Goal: Complete application form

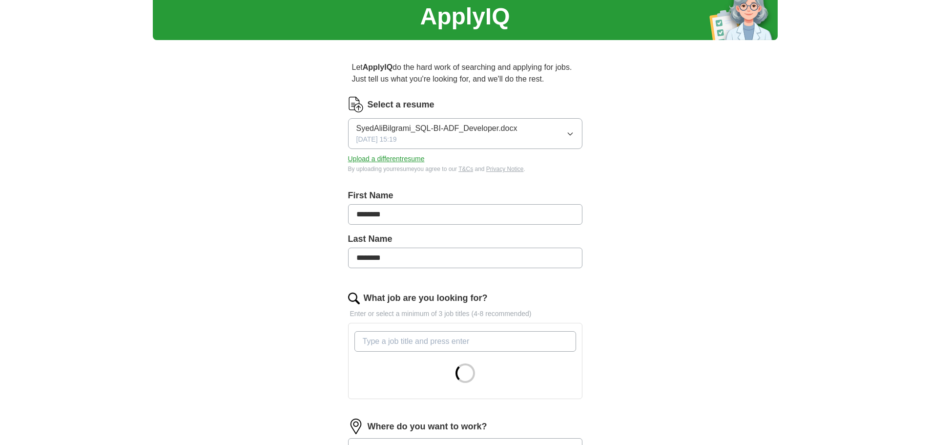
scroll to position [146, 0]
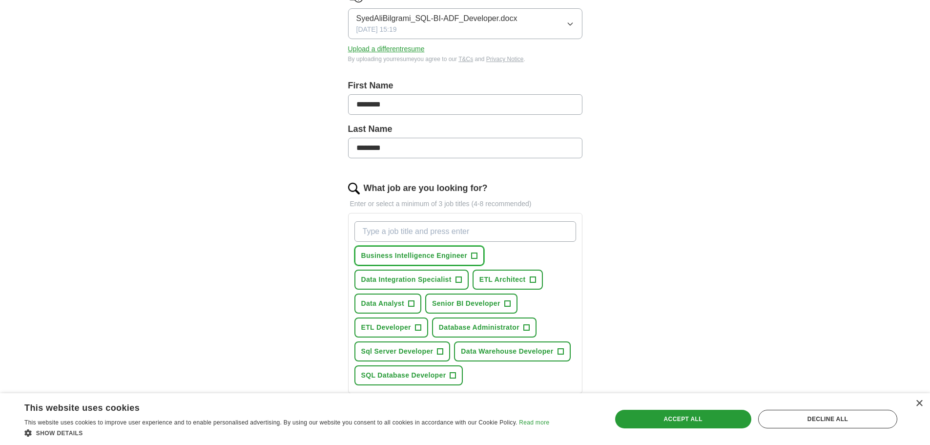
click at [474, 255] on span "+" at bounding box center [474, 256] width 6 height 8
click at [419, 328] on span "+" at bounding box center [418, 328] width 6 height 8
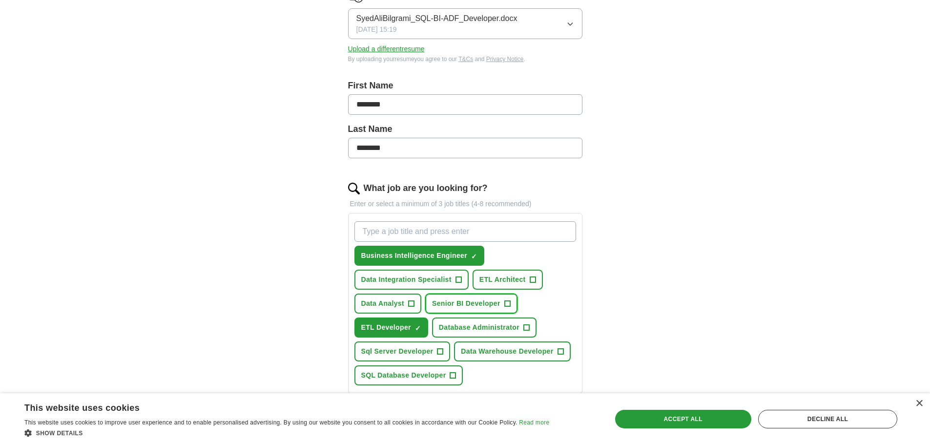
click at [506, 304] on span "+" at bounding box center [507, 304] width 6 height 8
click at [533, 280] on span "+" at bounding box center [532, 280] width 6 height 8
click at [457, 278] on span "+" at bounding box center [458, 280] width 6 height 8
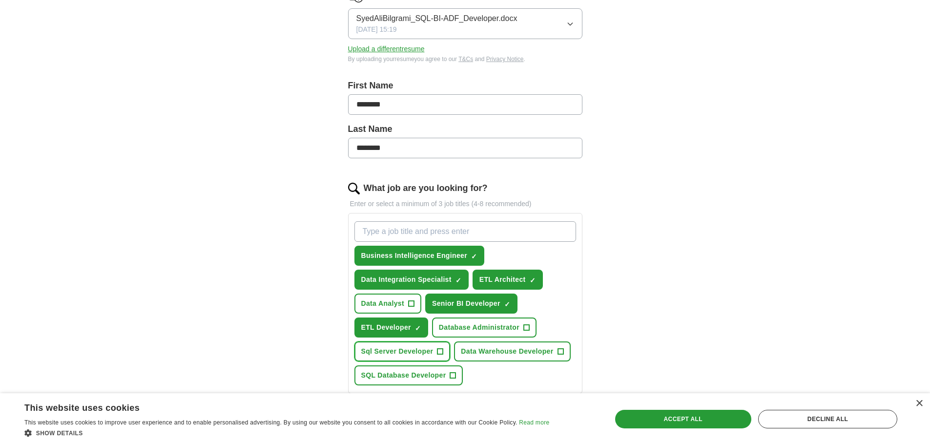
click at [441, 351] on span "+" at bounding box center [440, 351] width 6 height 8
click at [453, 375] on span "+" at bounding box center [453, 375] width 6 height 8
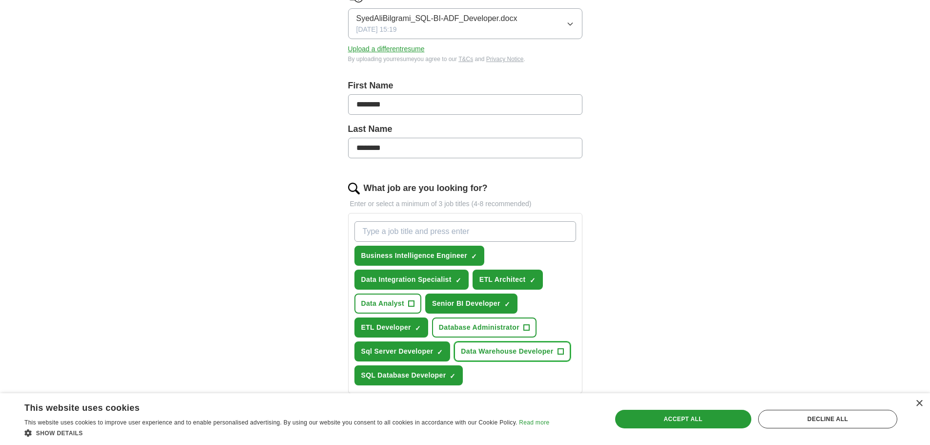
click at [563, 351] on span "+" at bounding box center [560, 351] width 6 height 8
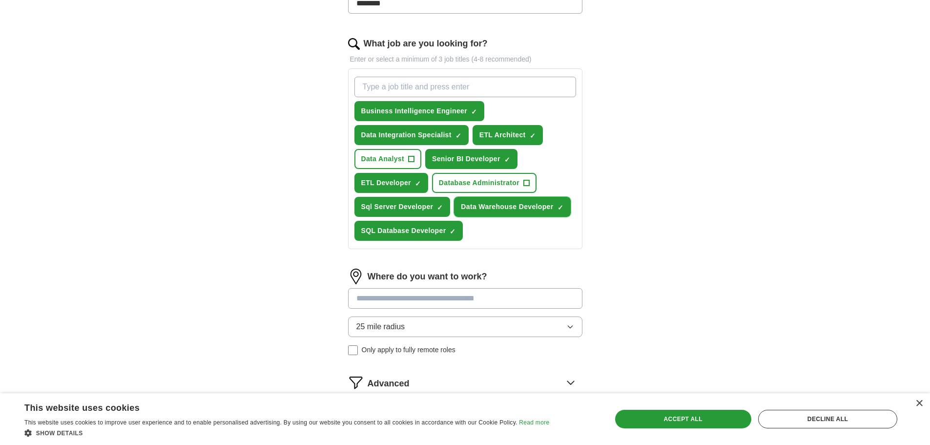
scroll to position [293, 0]
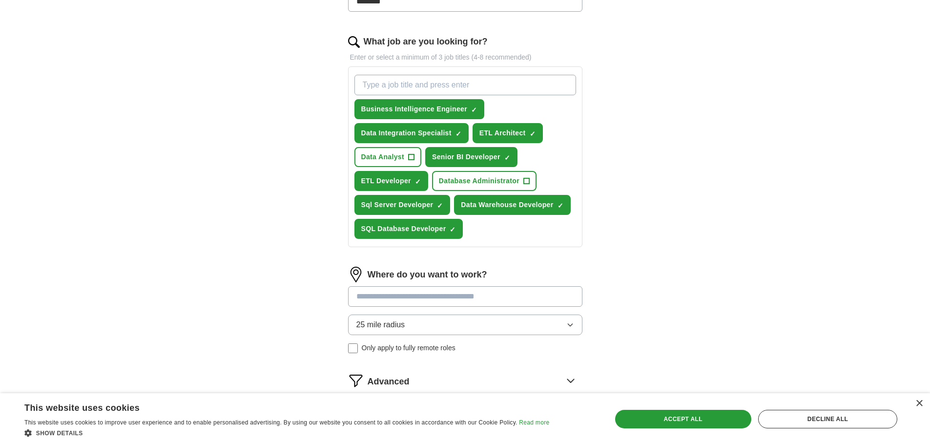
click at [414, 82] on input "What job are you looking for?" at bounding box center [465, 85] width 222 height 20
type input "ssis developer"
type input "T-SQL Developer"
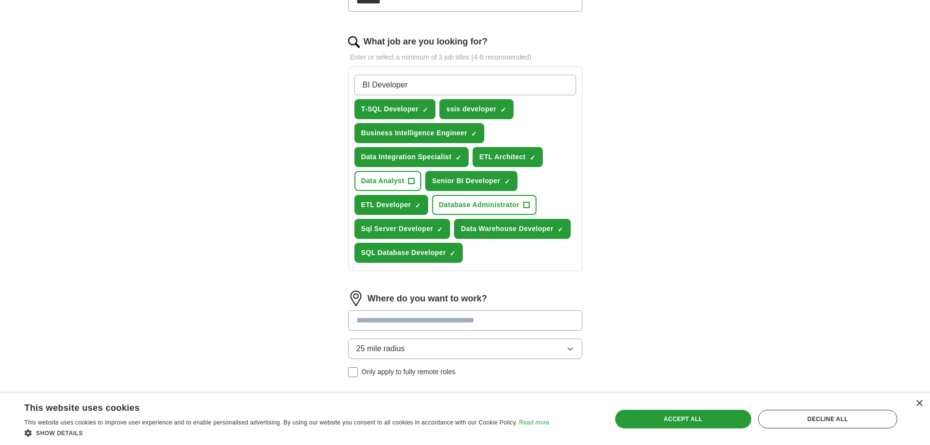
type input "BI Developer"
click at [805, 244] on div "ApplyIQ Let ApplyIQ do the hard work of searching and applying for jobs. Just t…" at bounding box center [465, 109] width 930 height 745
click at [522, 82] on input "BI Developer" at bounding box center [465, 85] width 222 height 20
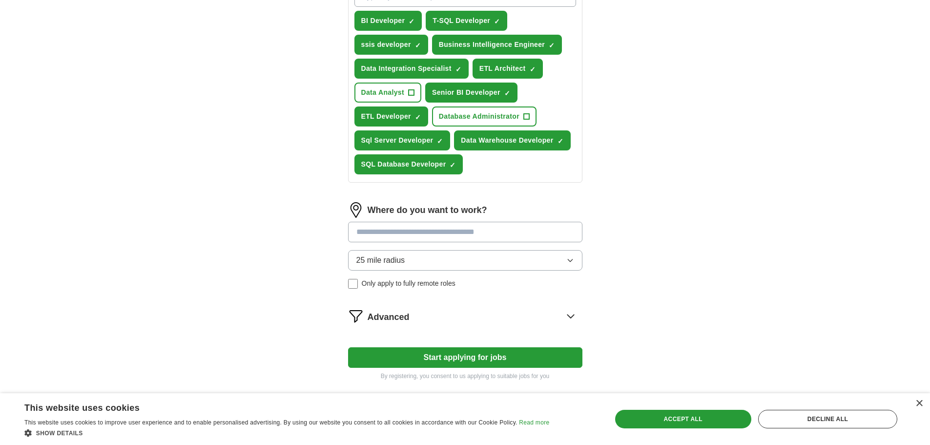
scroll to position [390, 0]
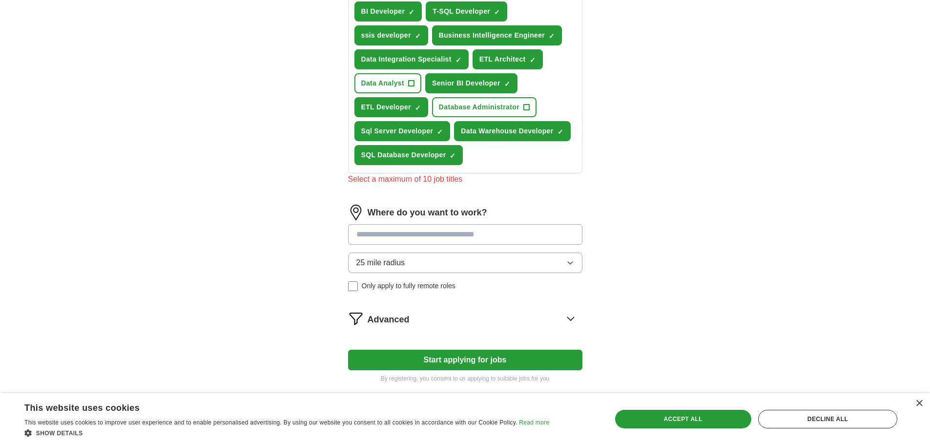
click at [566, 252] on div "Where do you want to work? 25 mile radius Only apply to fully remote roles" at bounding box center [465, 251] width 234 height 94
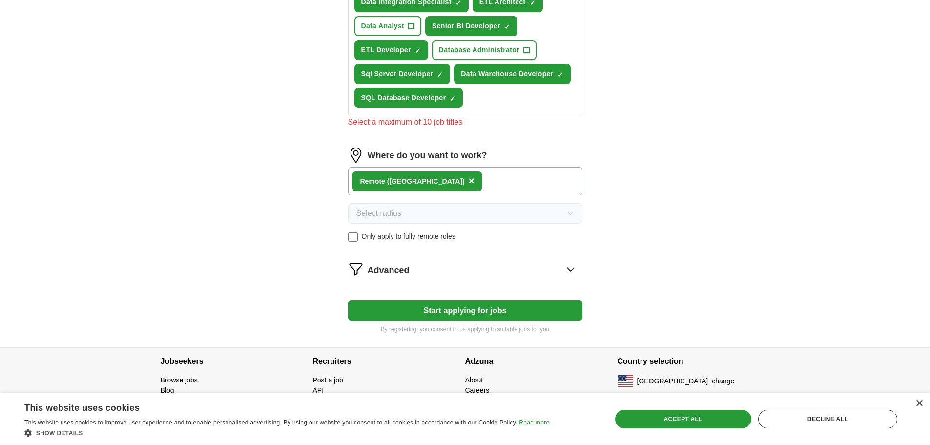
scroll to position [448, 0]
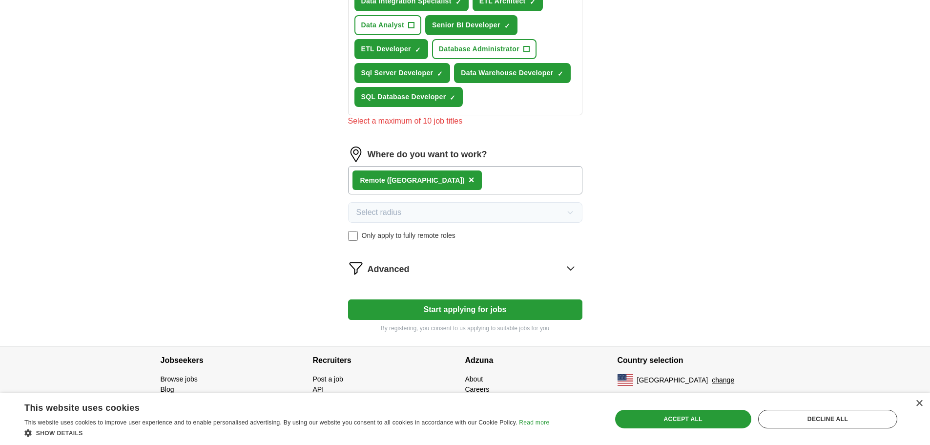
click at [513, 312] on button "Start applying for jobs" at bounding box center [465, 309] width 234 height 20
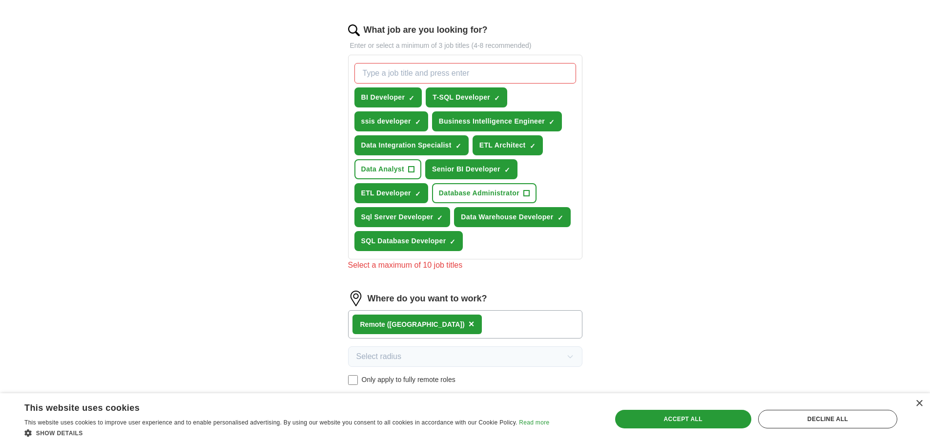
scroll to position [302, 0]
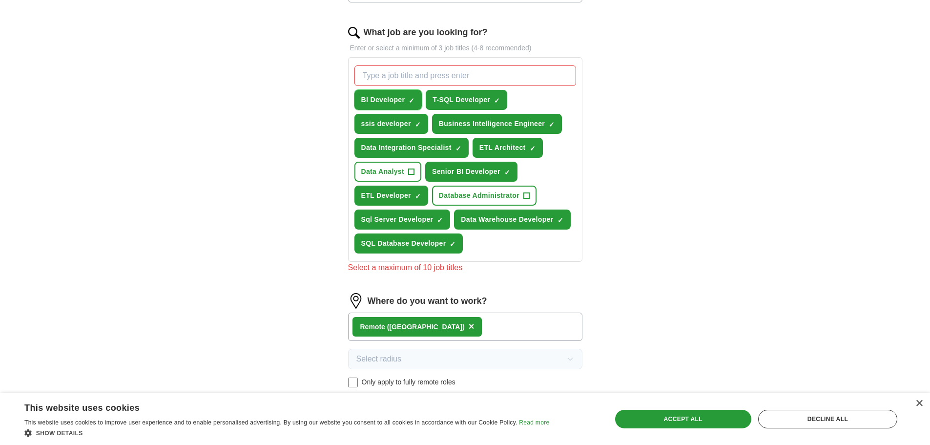
click at [0, 0] on span "×" at bounding box center [0, 0] width 0 height 0
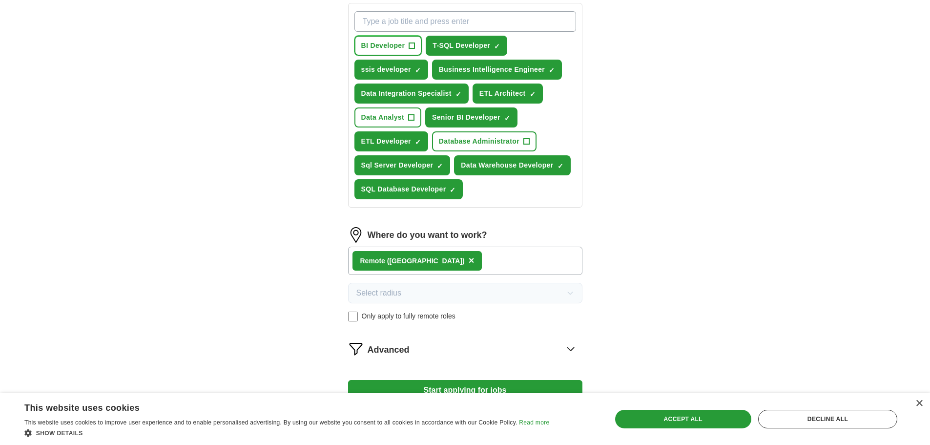
scroll to position [437, 0]
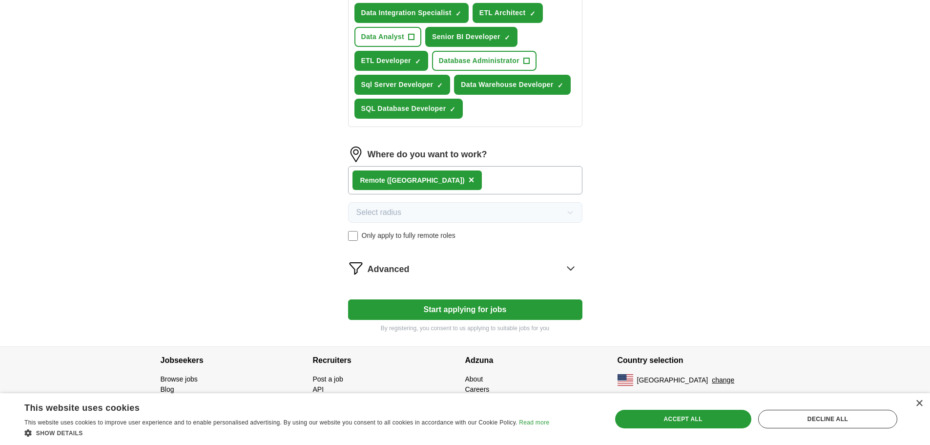
click at [443, 312] on button "Start applying for jobs" at bounding box center [465, 309] width 234 height 20
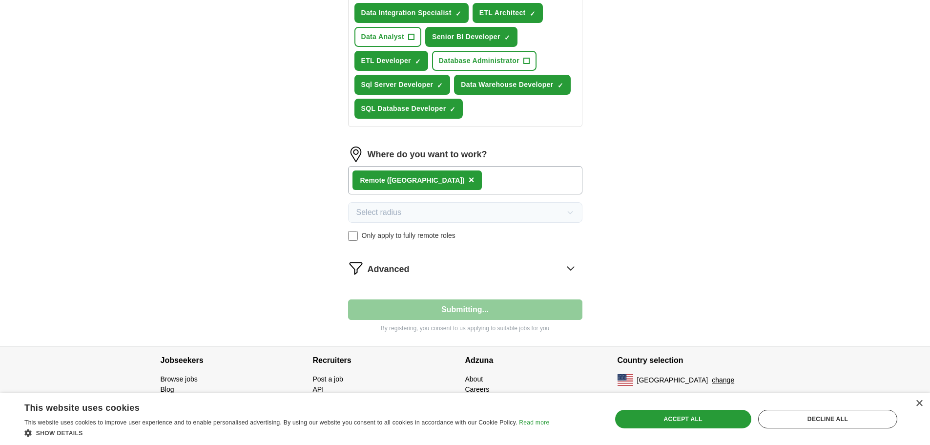
select select "**"
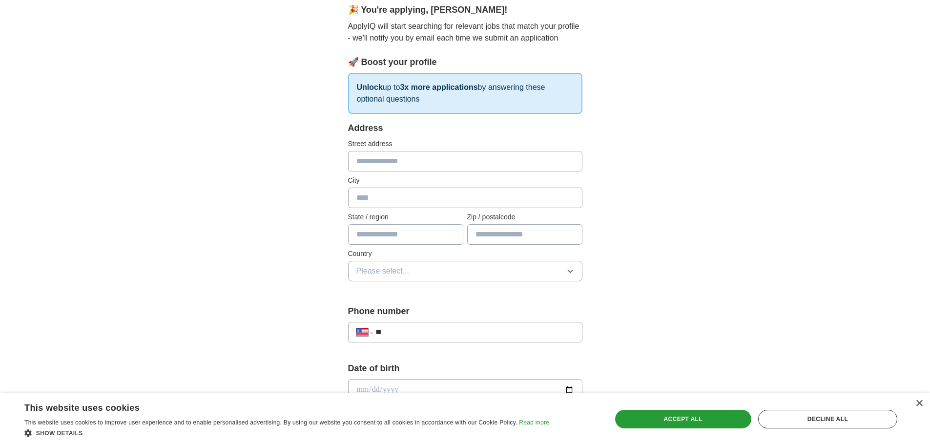
scroll to position [98, 0]
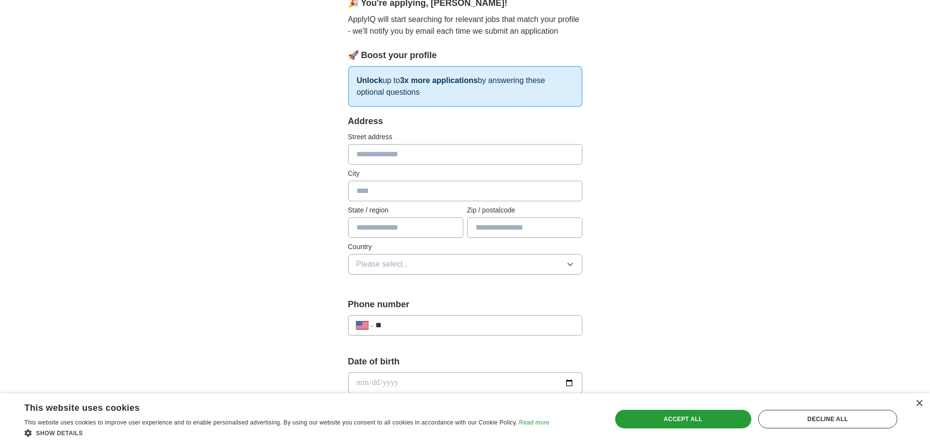
click at [407, 157] on input "text" at bounding box center [465, 154] width 234 height 20
type input "**********"
type input "******"
type input "**"
type input "*****"
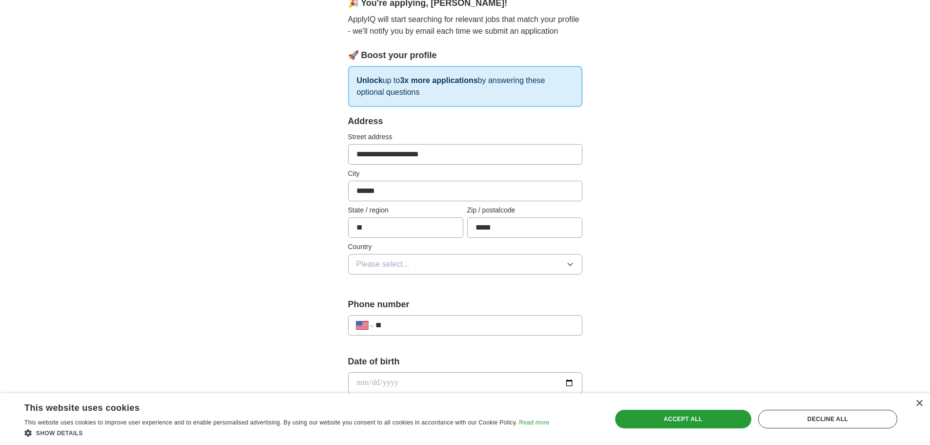
click at [672, 234] on div "**********" at bounding box center [465, 376] width 625 height 889
click at [449, 264] on button "Please select..." at bounding box center [465, 264] width 234 height 20
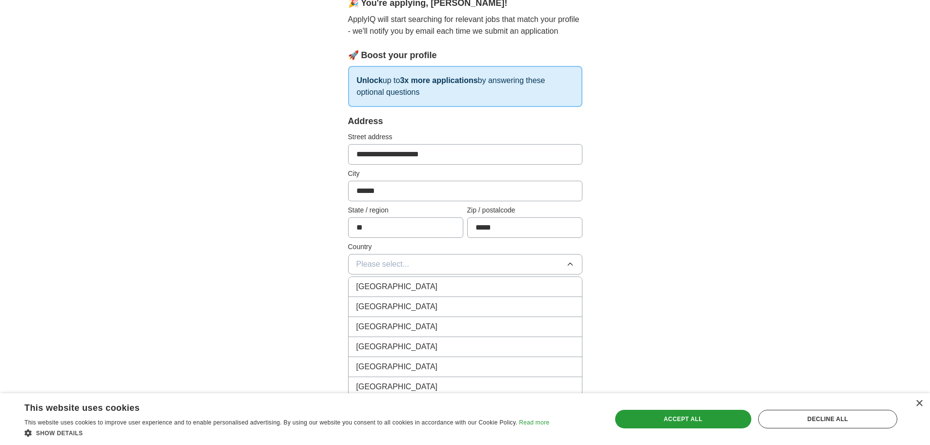
click at [402, 303] on span "United States" at bounding box center [396, 307] width 81 height 12
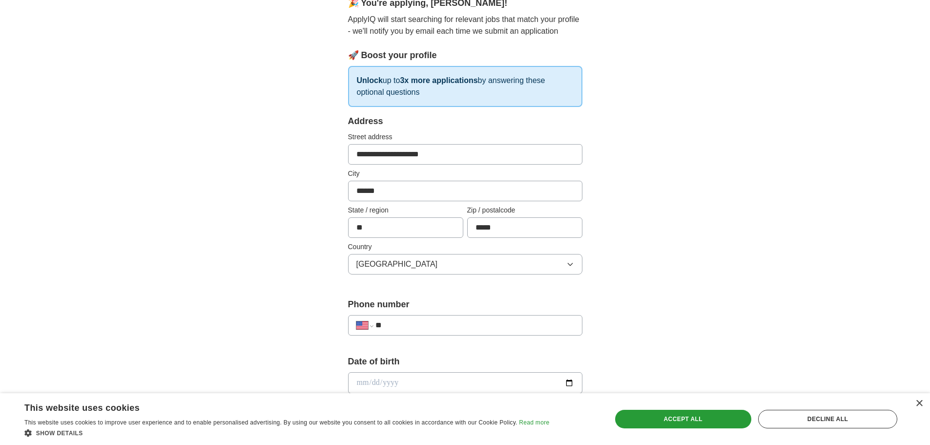
click at [686, 300] on div "**********" at bounding box center [465, 376] width 625 height 889
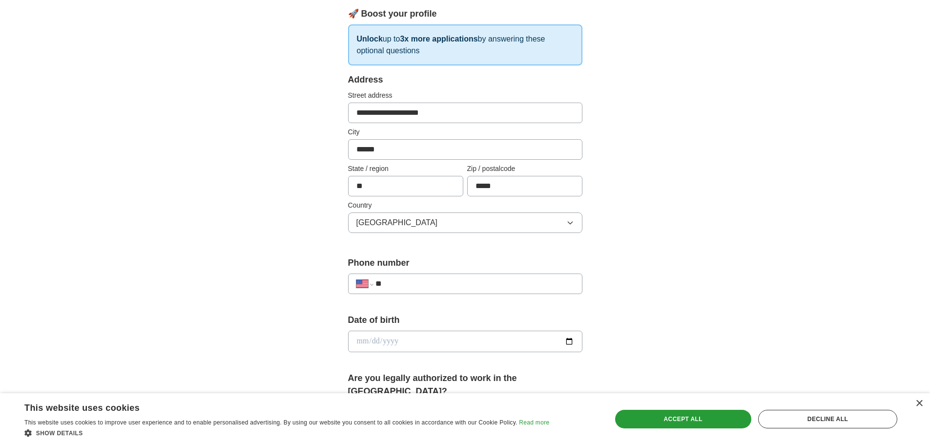
scroll to position [195, 0]
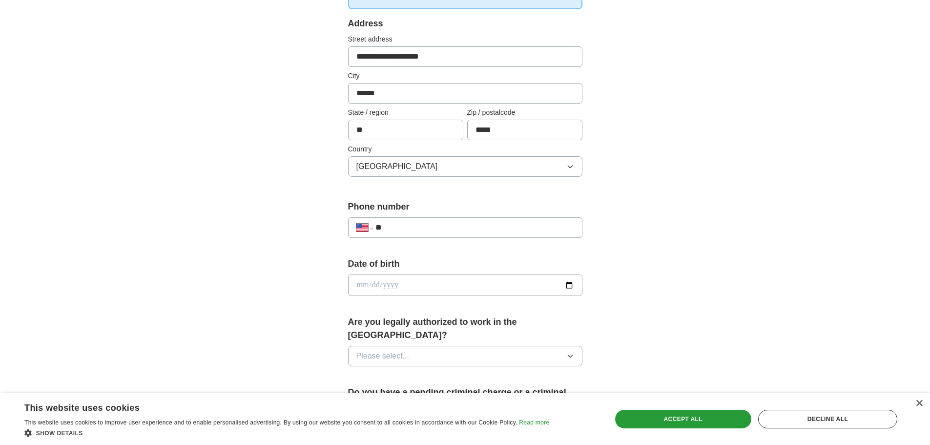
click at [420, 227] on input "**" at bounding box center [474, 228] width 198 height 12
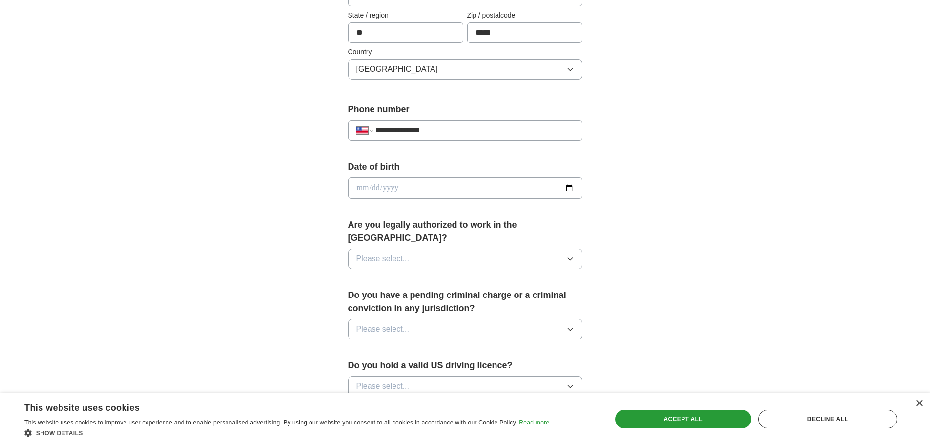
scroll to position [293, 0]
type input "**********"
click at [573, 254] on icon "button" at bounding box center [570, 258] width 8 height 8
click at [423, 275] on div "Yes" at bounding box center [465, 281] width 218 height 12
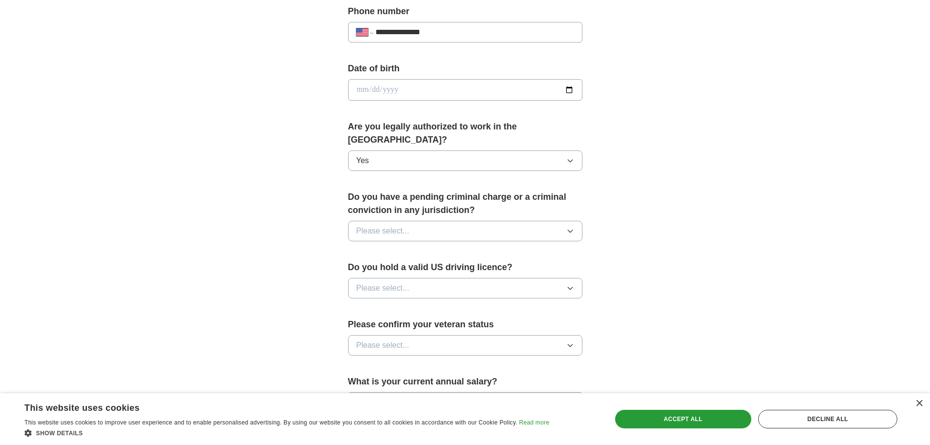
click at [569, 227] on icon "button" at bounding box center [570, 231] width 8 height 8
click at [383, 267] on div "No" at bounding box center [465, 273] width 218 height 12
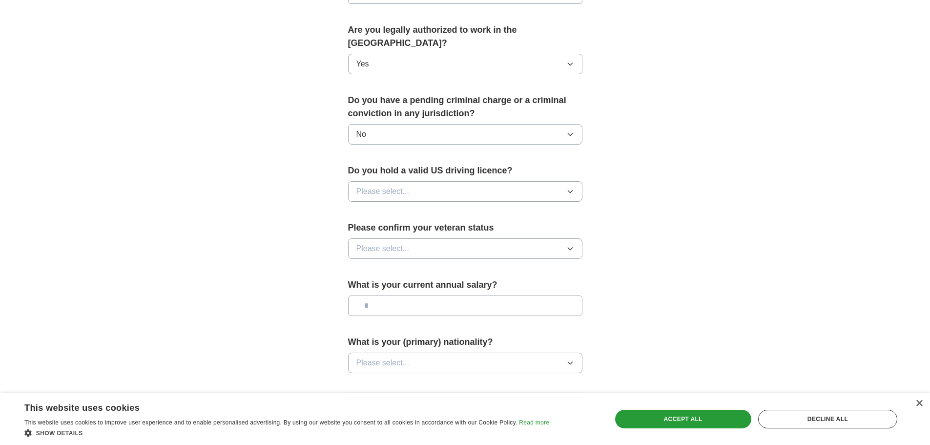
scroll to position [488, 0]
click at [575, 180] on button "Please select..." at bounding box center [465, 190] width 234 height 20
click at [428, 206] on li "Yes" at bounding box center [464, 213] width 233 height 20
click at [430, 237] on button "Please select..." at bounding box center [465, 247] width 234 height 20
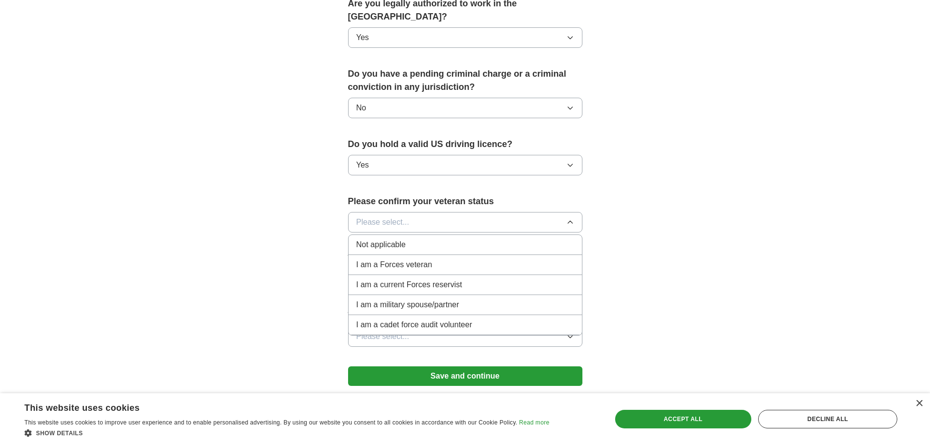
scroll to position [537, 0]
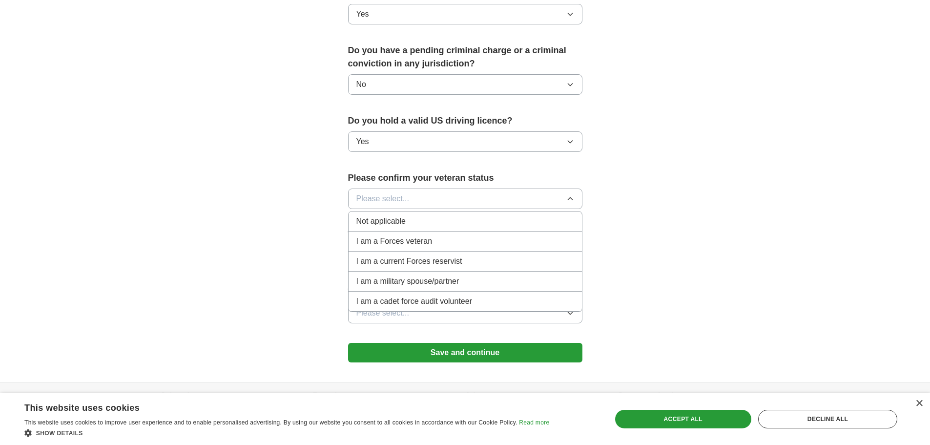
click at [434, 215] on div "Not applicable" at bounding box center [465, 221] width 218 height 12
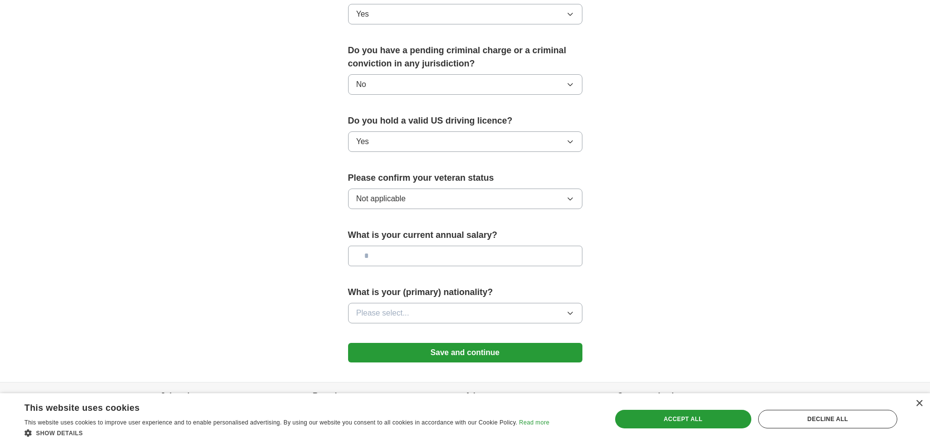
click at [438, 245] on input "text" at bounding box center [465, 255] width 234 height 20
type input "********"
click at [429, 303] on button "Please select..." at bounding box center [465, 313] width 234 height 20
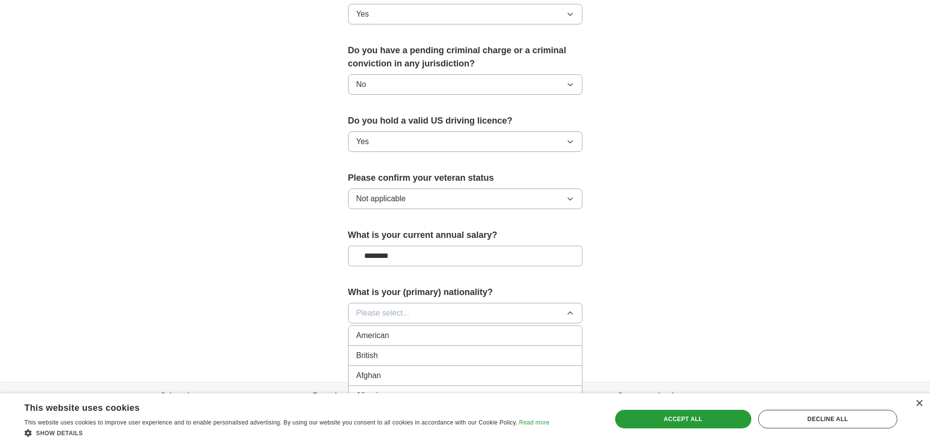
click at [411, 329] on div "American" at bounding box center [465, 335] width 218 height 12
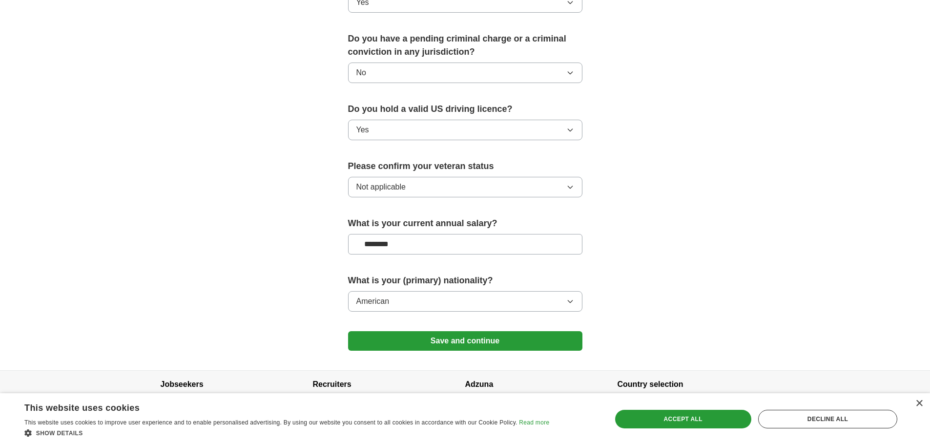
scroll to position [559, 0]
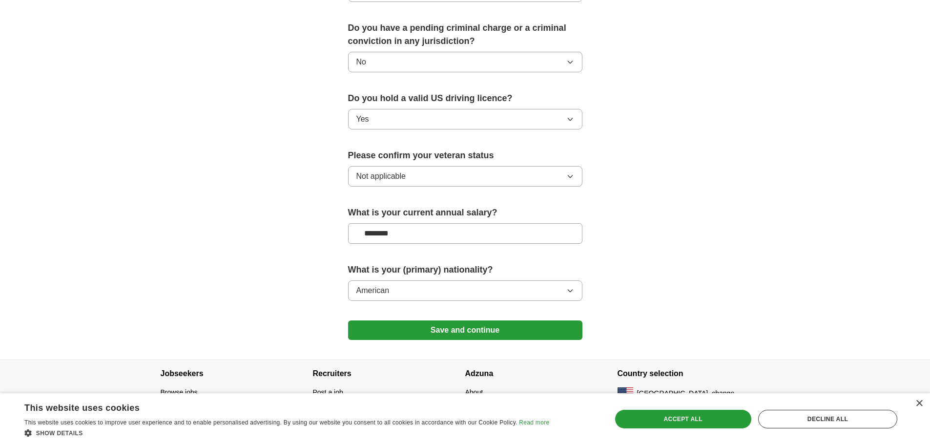
click at [483, 320] on button "Save and continue" at bounding box center [465, 330] width 234 height 20
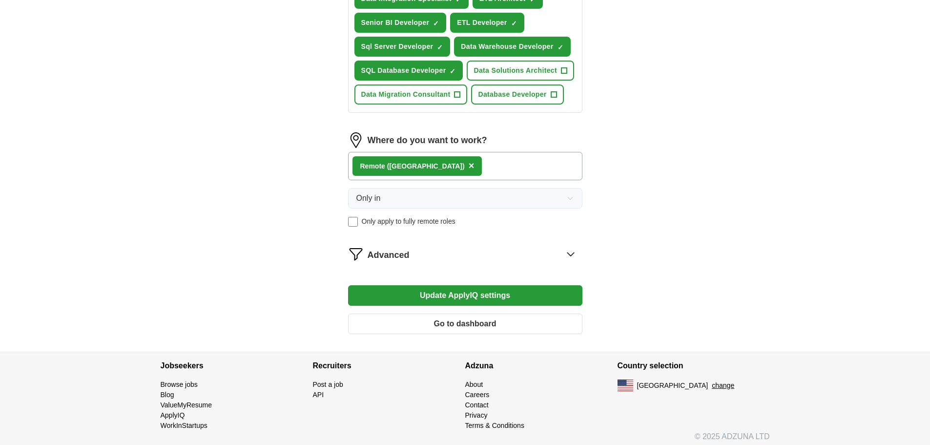
scroll to position [456, 0]
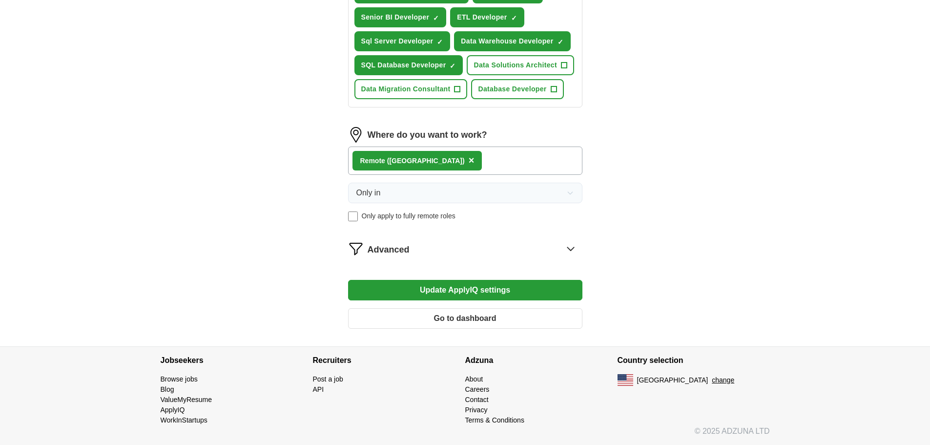
click at [570, 247] on icon at bounding box center [571, 249] width 16 height 16
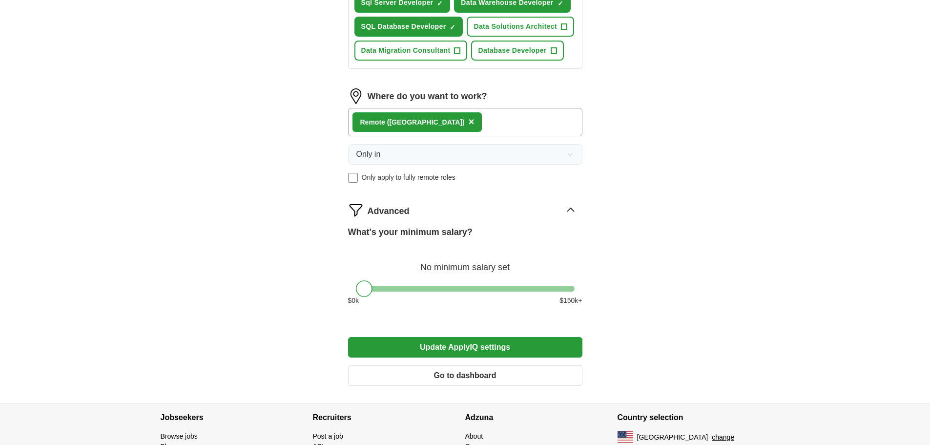
scroll to position [552, 0]
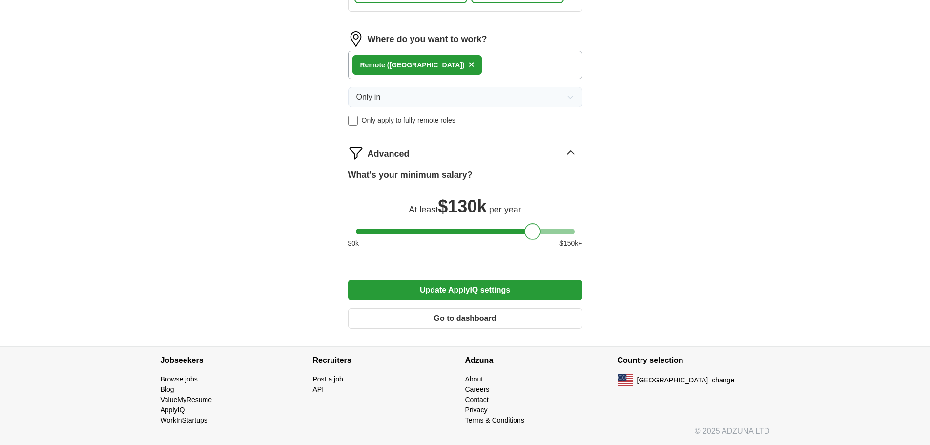
drag, startPoint x: 364, startPoint y: 233, endPoint x: 533, endPoint y: 237, distance: 169.4
click at [533, 237] on div at bounding box center [532, 231] width 17 height 17
click at [488, 292] on button "Update ApplyIQ settings" at bounding box center [465, 290] width 234 height 20
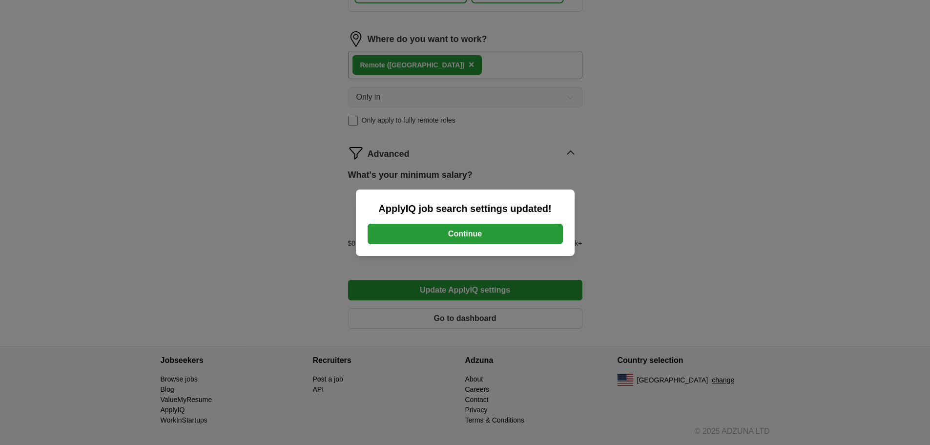
click at [449, 234] on button "Continue" at bounding box center [464, 234] width 195 height 20
